Goal: Information Seeking & Learning: Learn about a topic

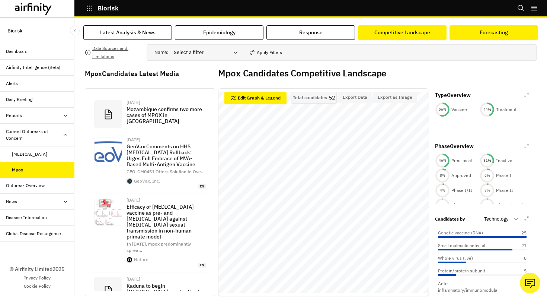
click at [484, 34] on div "Forecasting" at bounding box center [494, 33] width 28 height 8
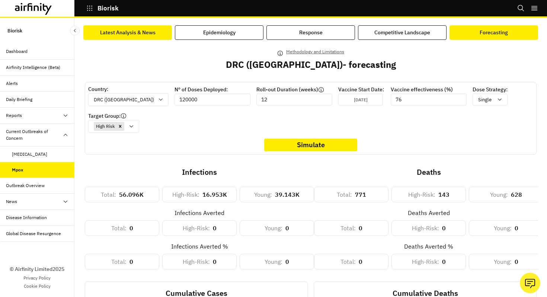
click at [139, 31] on div "Latest Analysis & News" at bounding box center [127, 33] width 55 height 8
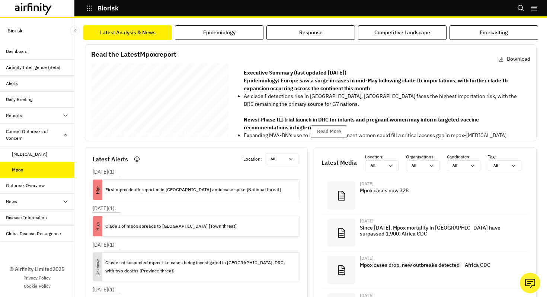
click at [160, 108] on div "Mpox Report [DATE] © 2025 Airfinity – Private & Co nfidential Last updated: [DA…" at bounding box center [160, 101] width 138 height 77
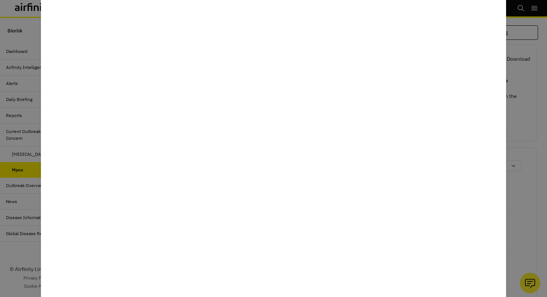
click at [528, 108] on div at bounding box center [273, 148] width 547 height 297
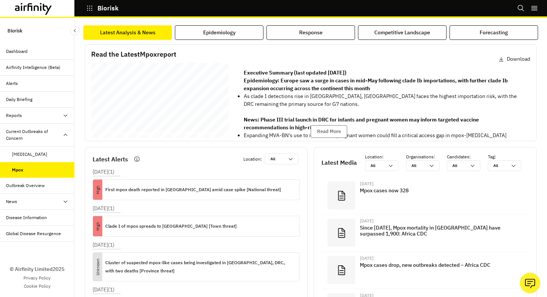
scroll to position [22, 0]
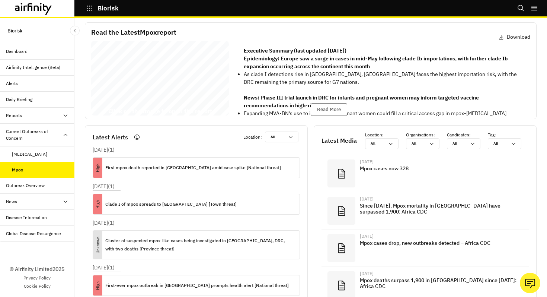
click at [67, 130] on div at bounding box center [66, 134] width 6 height 13
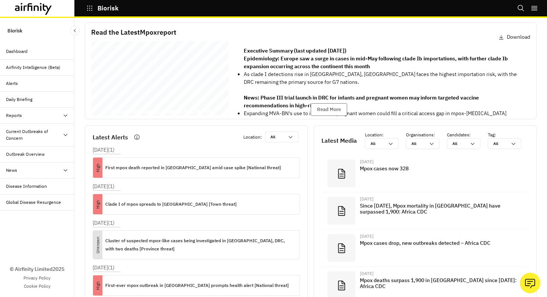
click at [88, 9] on icon "button" at bounding box center [89, 8] width 7 height 7
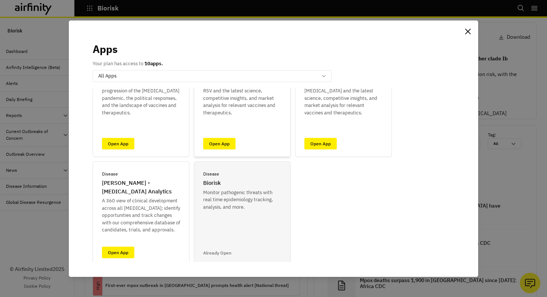
scroll to position [70, 0]
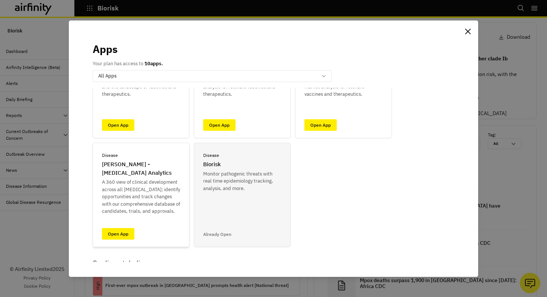
click at [131, 225] on div "Disease [PERSON_NAME] - [MEDICAL_DATA] Analytics A 360 view of clinical develop…" at bounding box center [141, 195] width 97 height 104
click at [122, 236] on link "Open App" at bounding box center [118, 234] width 32 height 12
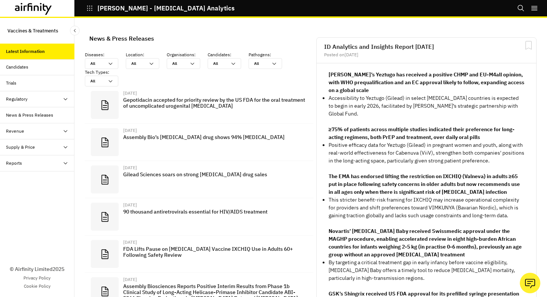
scroll to position [544, 223]
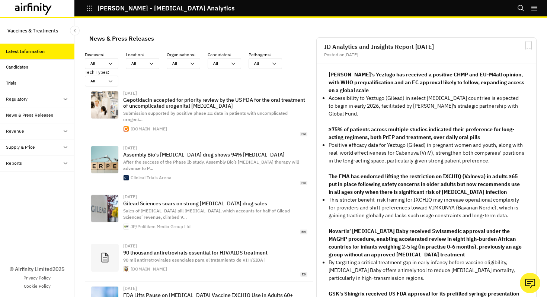
click at [54, 65] on div "Candidates" at bounding box center [40, 67] width 69 height 7
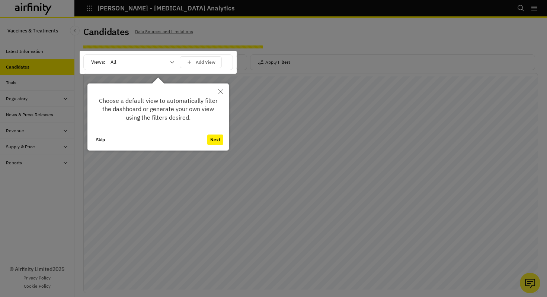
click at [217, 93] on button "Close" at bounding box center [221, 91] width 16 height 16
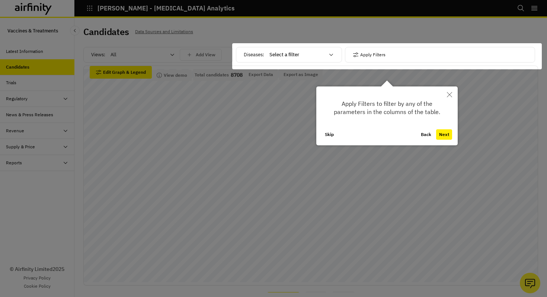
click at [329, 137] on button "Skip" at bounding box center [329, 134] width 15 height 10
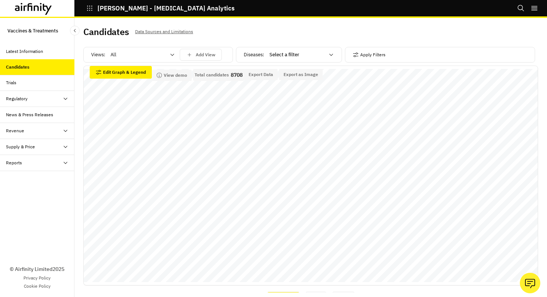
click at [43, 87] on div "Trials" at bounding box center [37, 83] width 74 height 16
